Goal: Task Accomplishment & Management: Use online tool/utility

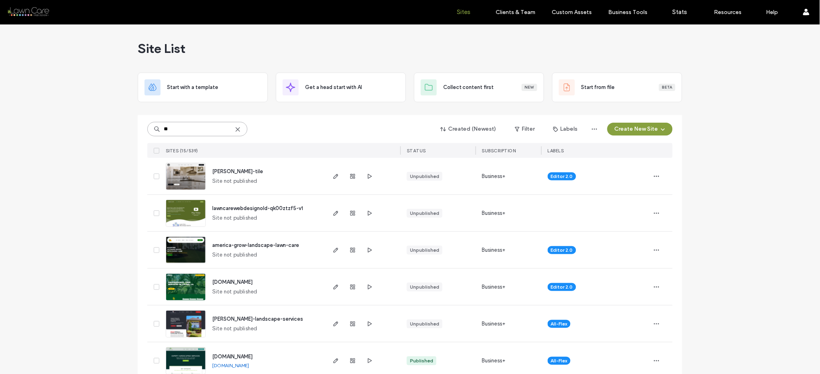
click at [207, 128] on input "**" at bounding box center [197, 129] width 100 height 14
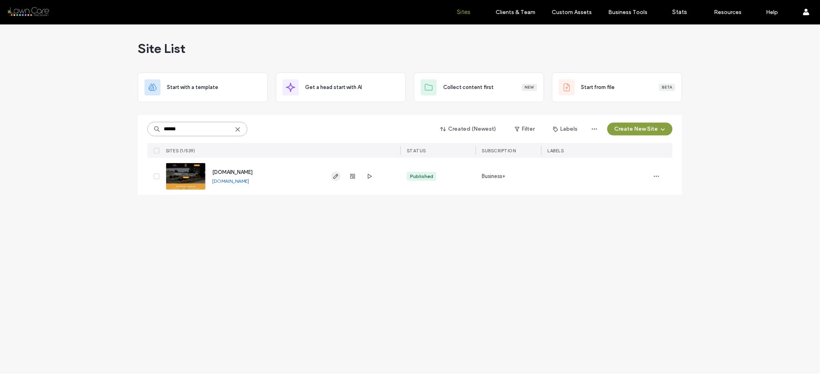
type input "******"
click at [333, 177] on icon "button" at bounding box center [336, 176] width 6 height 6
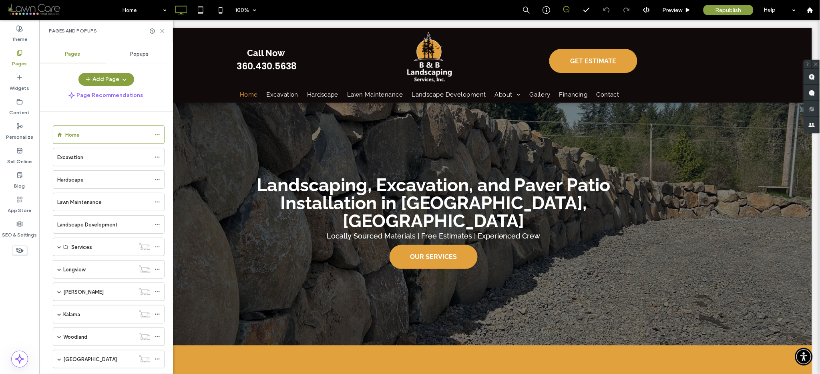
click at [161, 30] on icon at bounding box center [162, 31] width 6 height 6
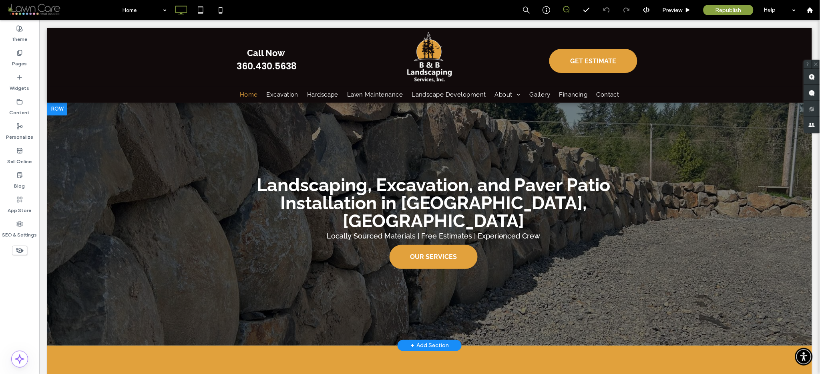
click at [161, 145] on div at bounding box center [429, 223] width 765 height 243
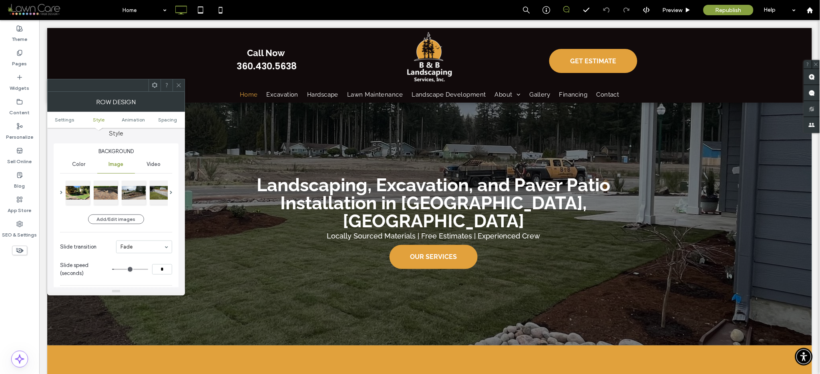
scroll to position [77, 0]
click at [182, 83] on div at bounding box center [179, 85] width 12 height 12
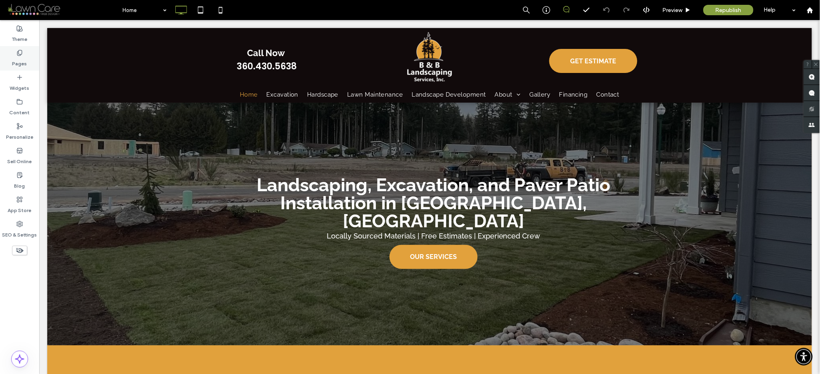
click at [16, 66] on label "Pages" at bounding box center [19, 61] width 15 height 11
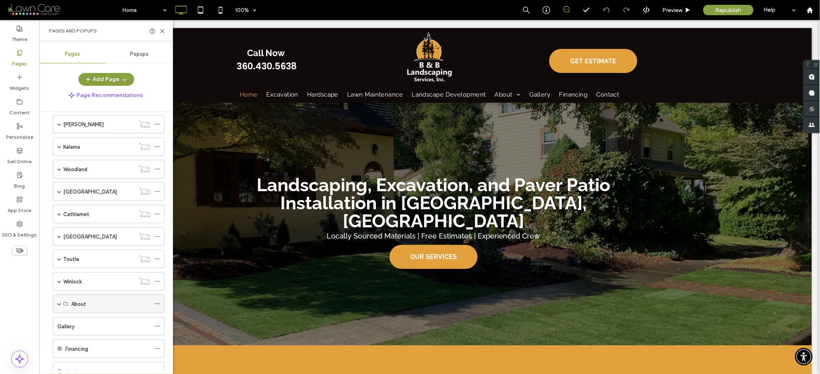
scroll to position [183, 0]
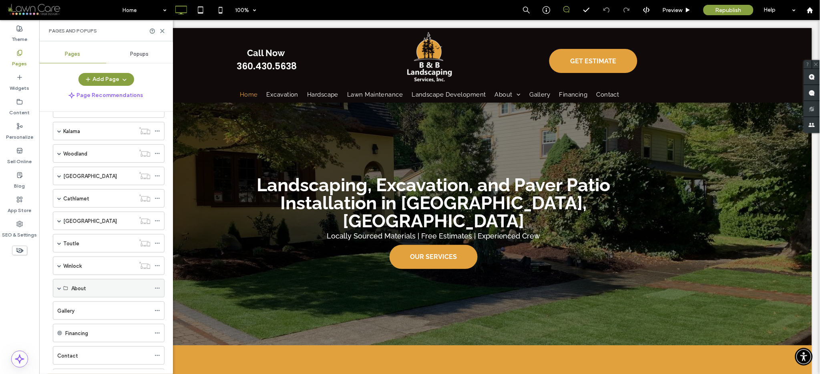
click at [58, 291] on span at bounding box center [59, 288] width 4 height 18
click at [81, 325] on label "Careers" at bounding box center [80, 325] width 19 height 14
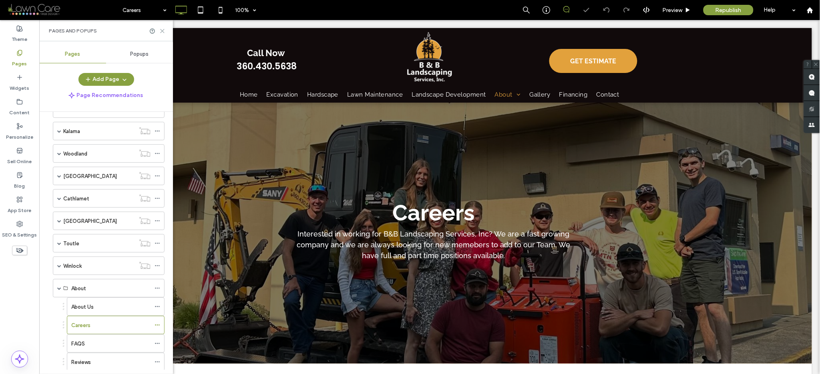
drag, startPoint x: 162, startPoint y: 31, endPoint x: 123, endPoint y: 97, distance: 76.2
click at [162, 31] on use at bounding box center [163, 31] width 4 height 4
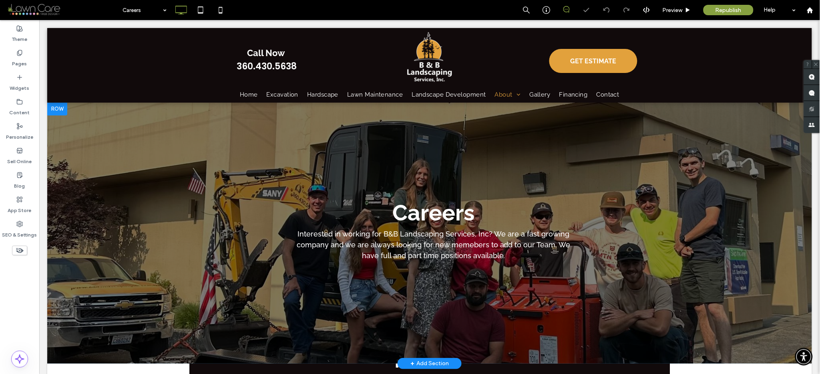
click at [170, 132] on div at bounding box center [429, 232] width 765 height 261
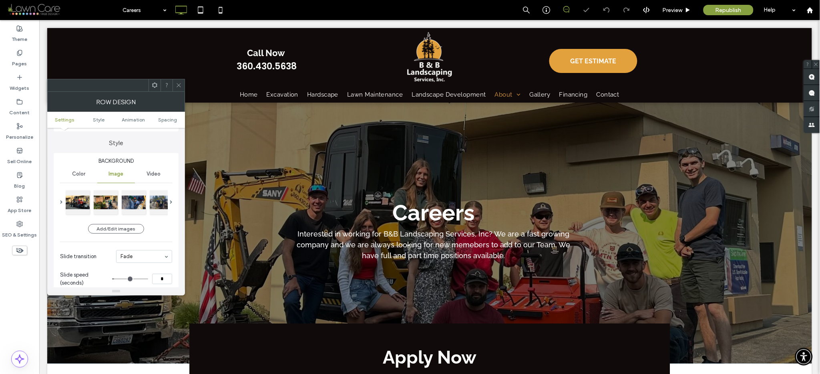
scroll to position [70, 0]
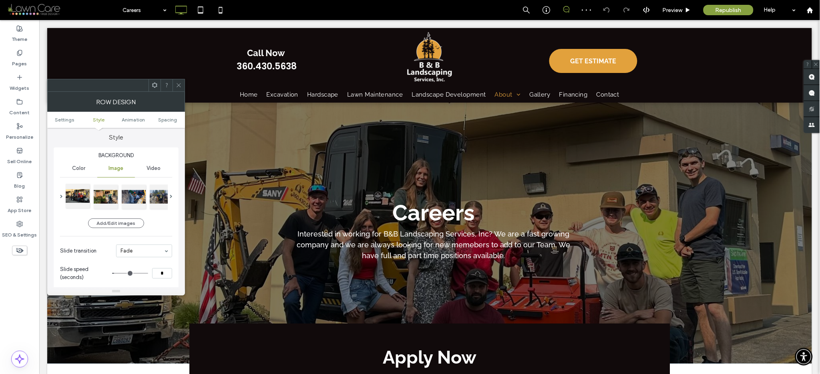
click at [76, 198] on div at bounding box center [78, 196] width 24 height 24
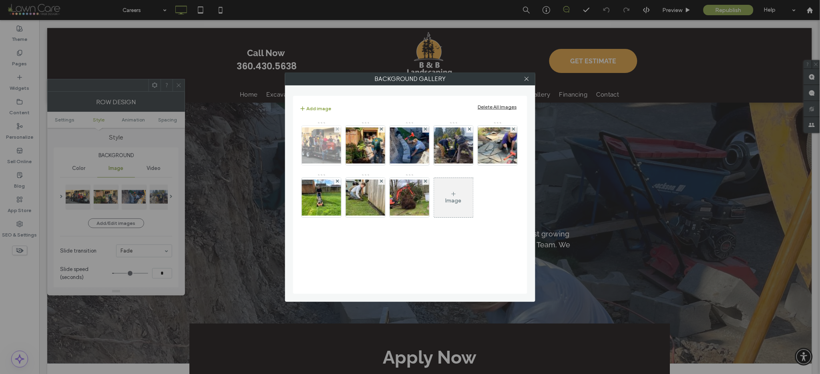
click at [320, 151] on img at bounding box center [322, 145] width 64 height 36
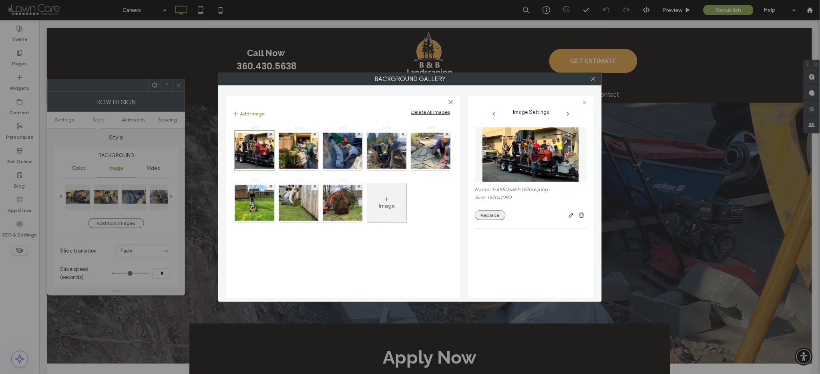
click at [489, 219] on button "Replace" at bounding box center [490, 215] width 31 height 10
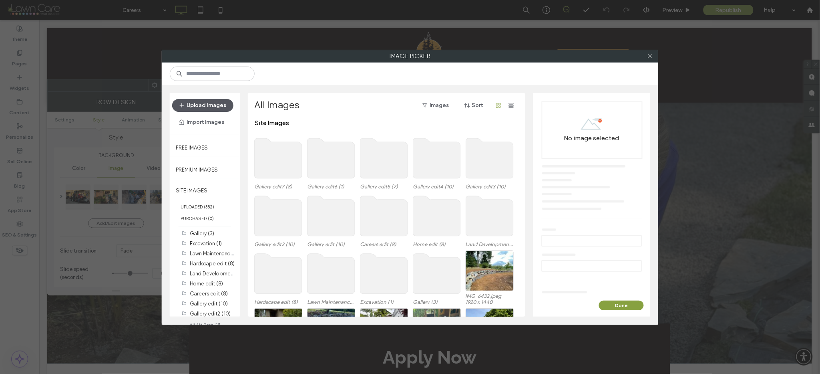
click at [215, 106] on button "Upload Images" at bounding box center [202, 105] width 61 height 13
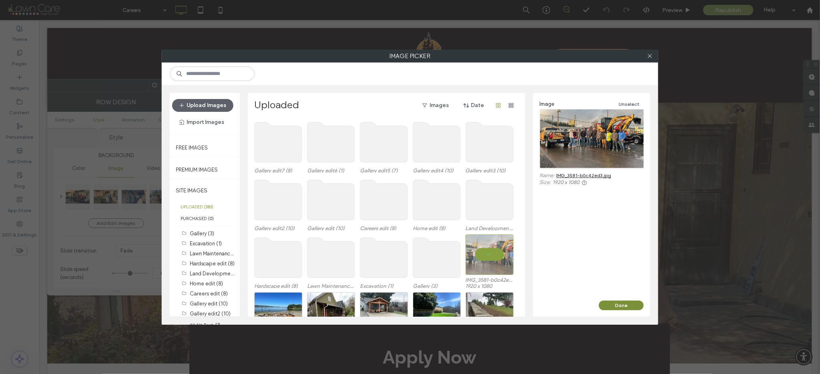
click at [624, 306] on button "Done" at bounding box center [621, 305] width 45 height 10
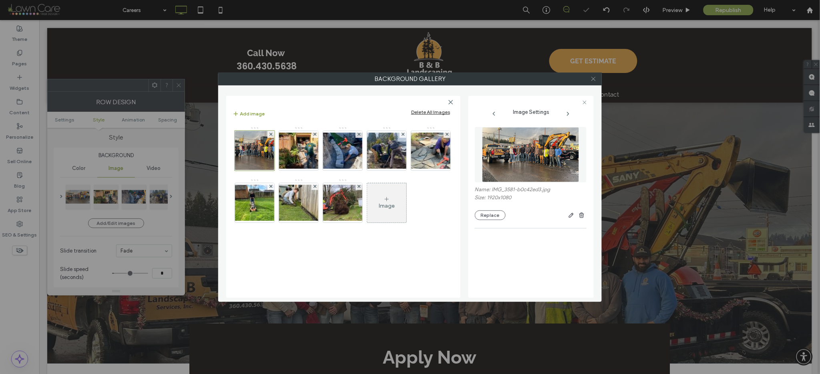
click at [591, 74] on span at bounding box center [594, 79] width 6 height 12
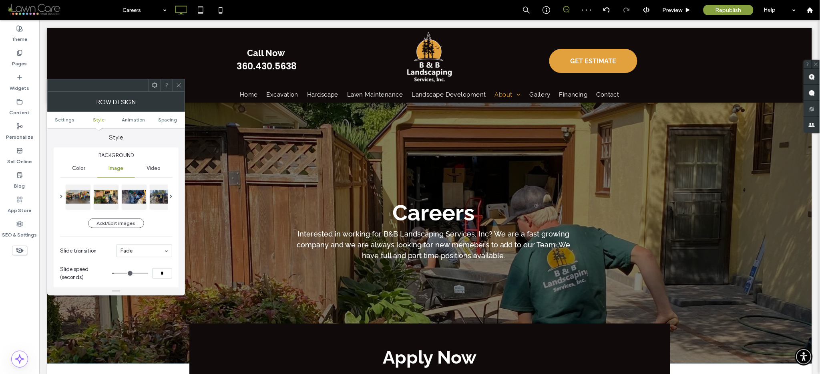
click at [179, 90] on span at bounding box center [179, 85] width 6 height 12
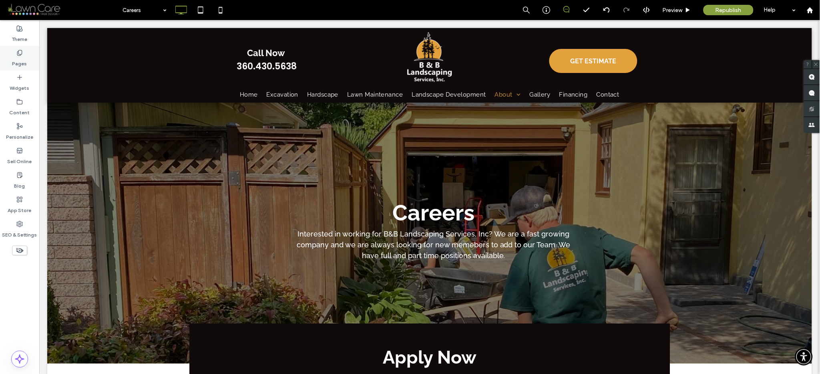
click at [21, 59] on label "Pages" at bounding box center [19, 61] width 15 height 11
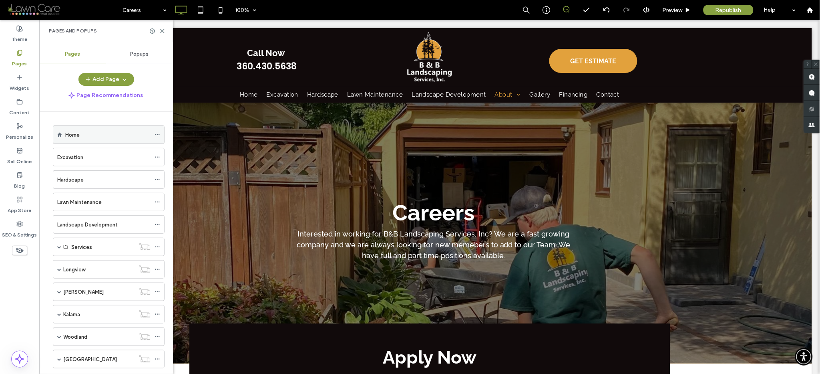
click at [87, 133] on div "Home" at bounding box center [107, 135] width 85 height 8
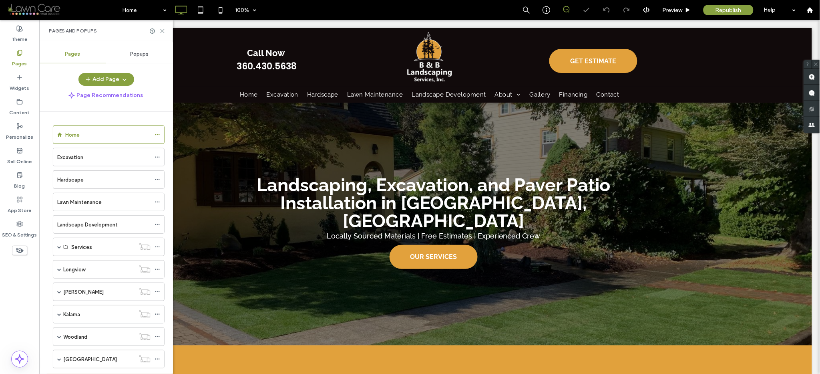
click at [161, 30] on icon at bounding box center [162, 31] width 6 height 6
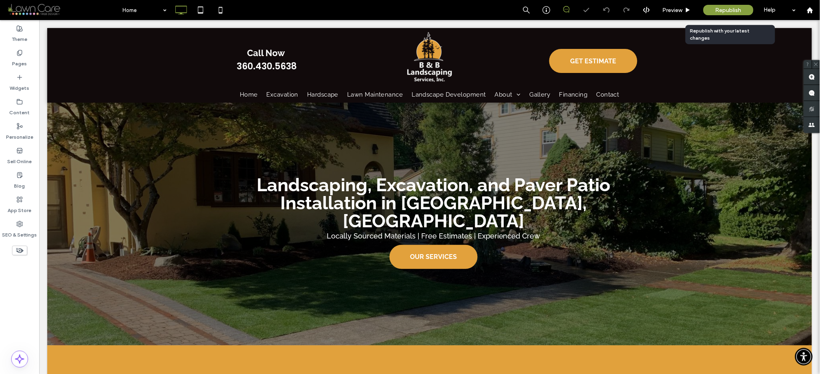
click at [722, 14] on div "Republish" at bounding box center [729, 10] width 50 height 10
